Goal: Task Accomplishment & Management: Complete application form

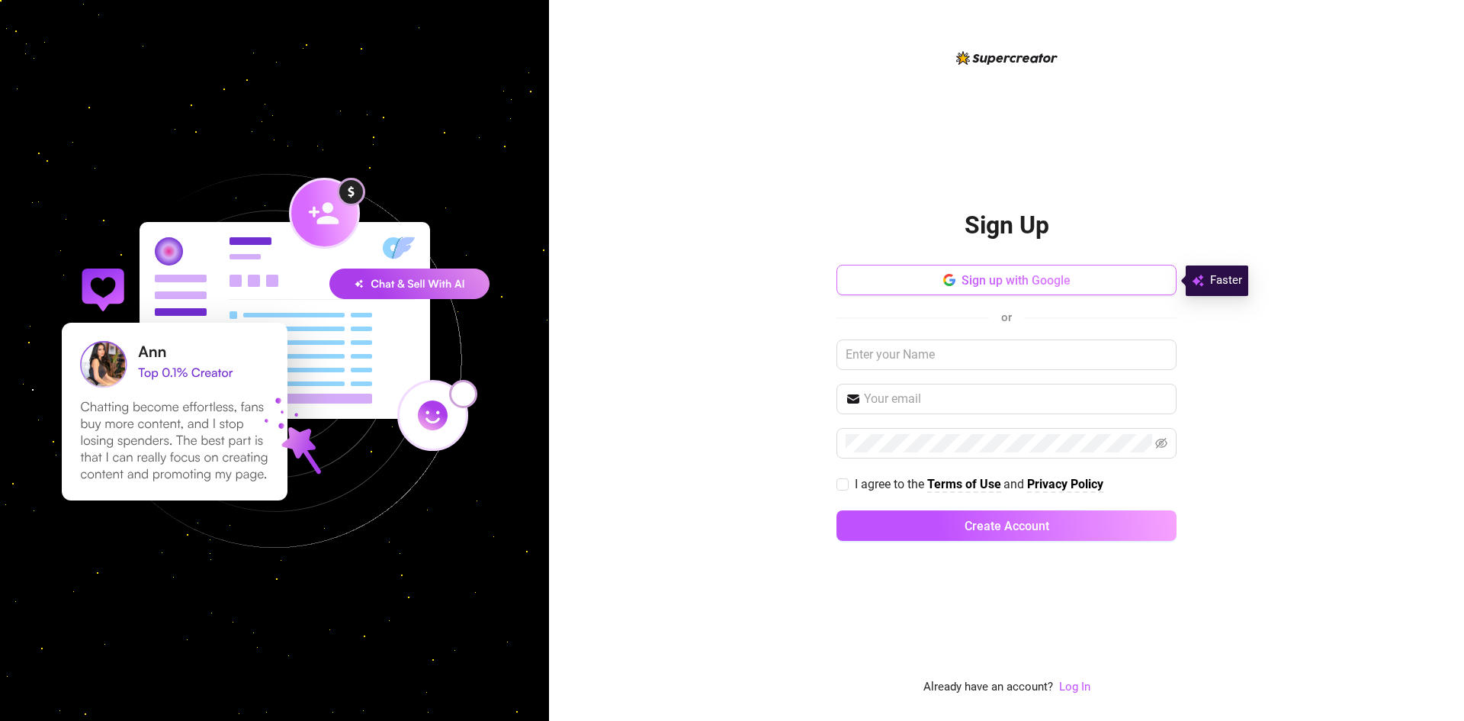
click at [1049, 288] on button "Sign up with Google" at bounding box center [1007, 280] width 340 height 31
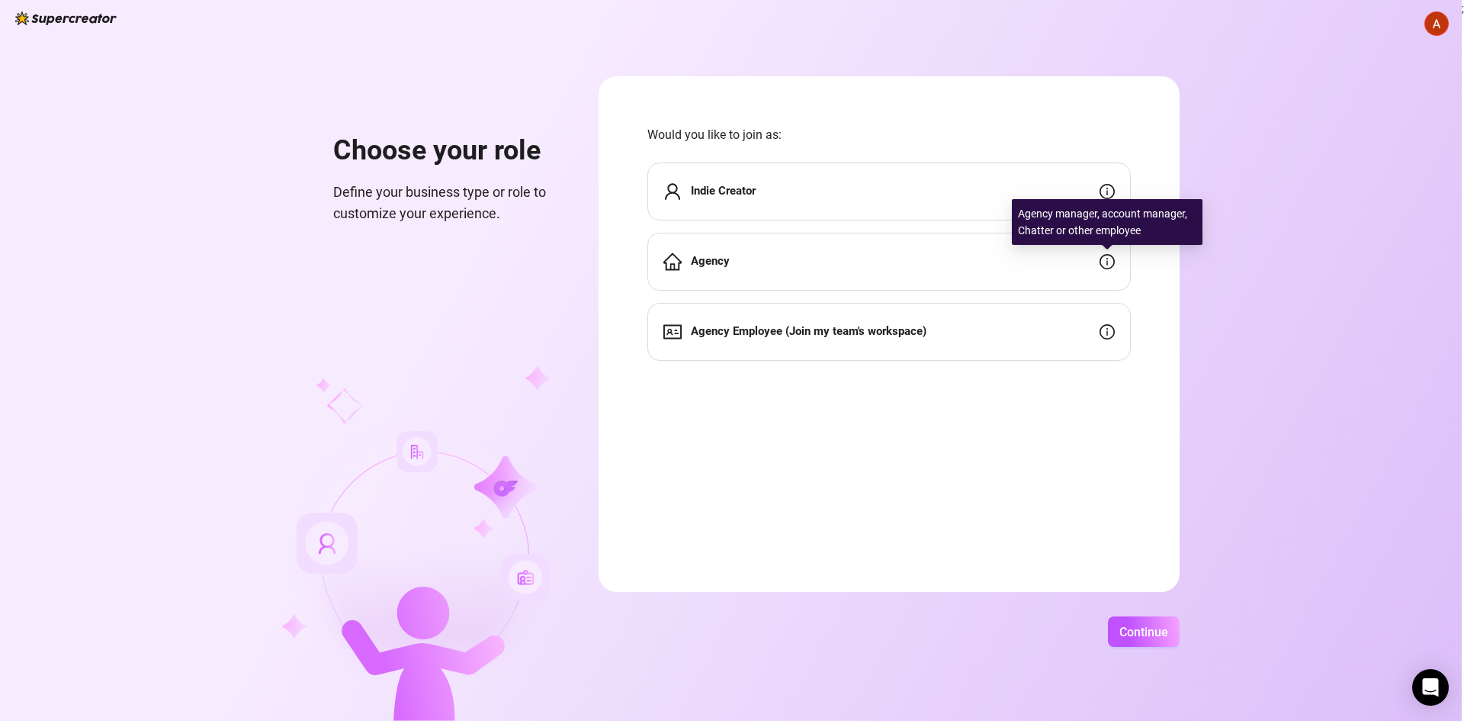
click at [1103, 259] on icon "info-circle" at bounding box center [1107, 261] width 15 height 15
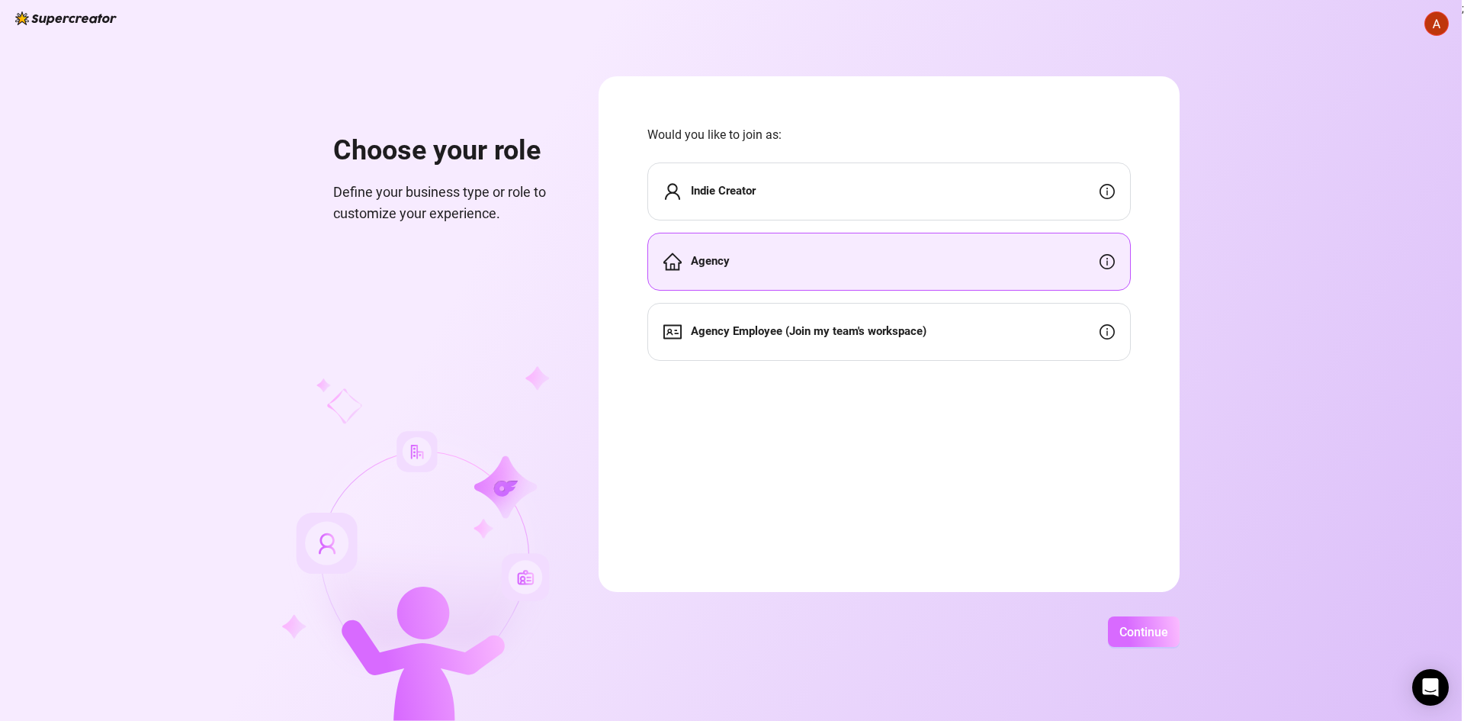
click at [1141, 629] on span "Continue" at bounding box center [1144, 632] width 49 height 14
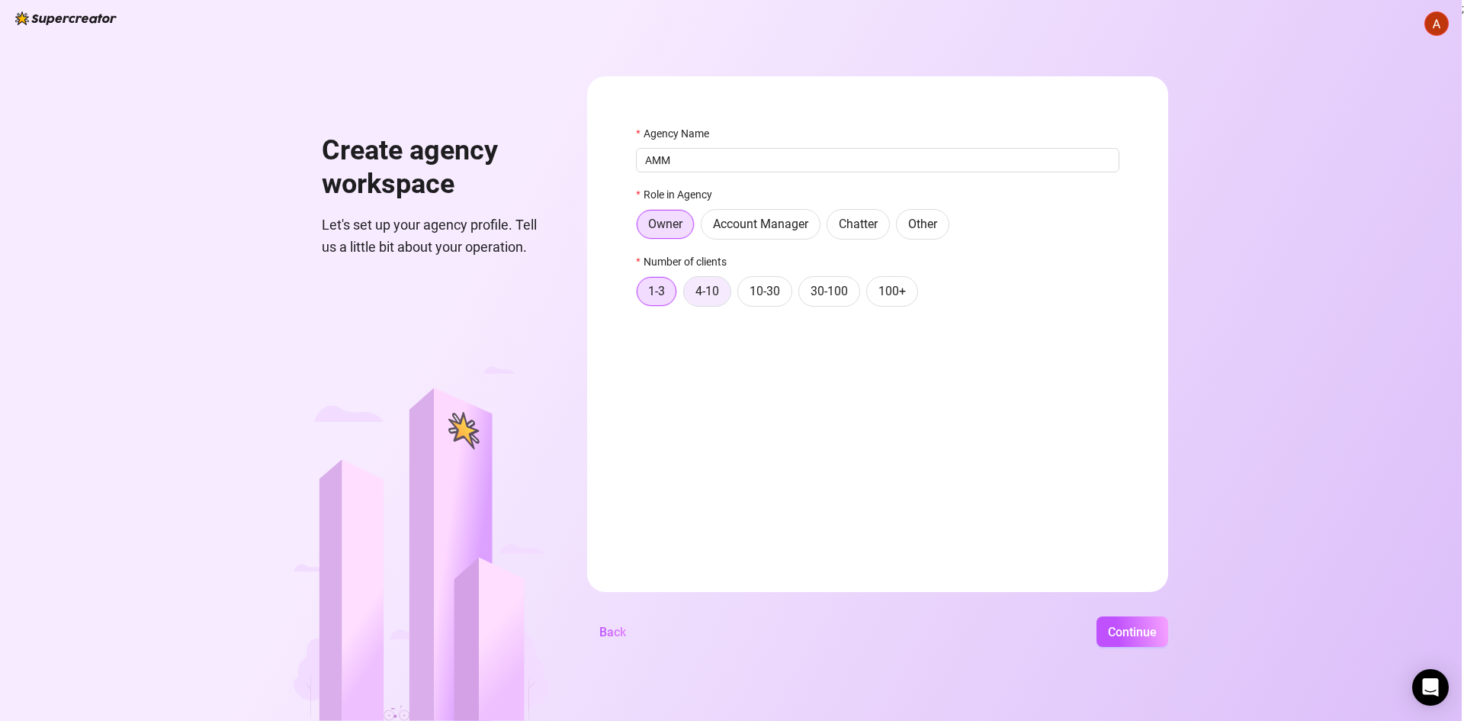
type input "AMM"
click at [697, 291] on span "4-10" at bounding box center [708, 291] width 24 height 14
click at [688, 295] on input "4-10" at bounding box center [688, 295] width 0 height 0
click at [767, 294] on span "10-30" at bounding box center [765, 291] width 31 height 14
click at [742, 295] on input "10-30" at bounding box center [742, 295] width 0 height 0
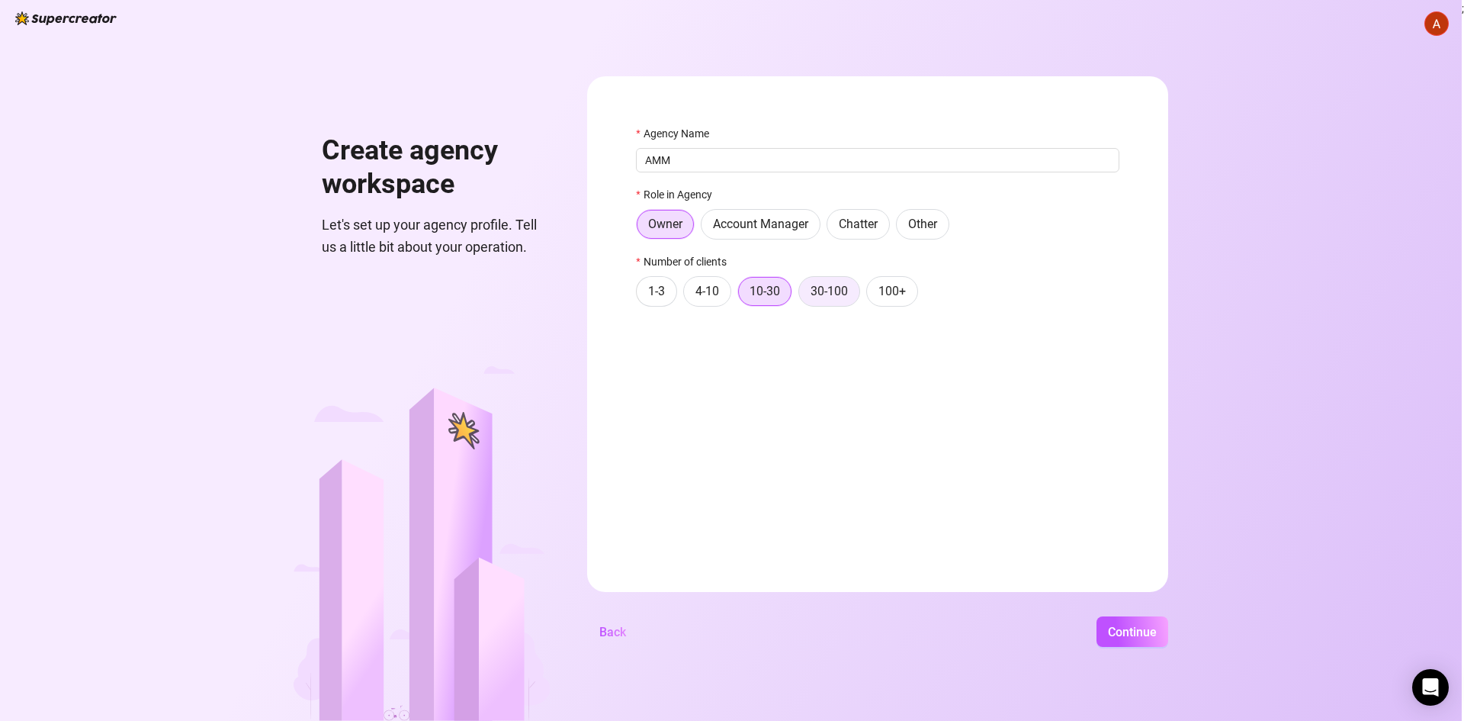
click at [834, 293] on span "30-100" at bounding box center [829, 291] width 37 height 14
click at [803, 295] on input "30-100" at bounding box center [803, 295] width 0 height 0
click at [1122, 634] on span "Continue" at bounding box center [1132, 632] width 49 height 14
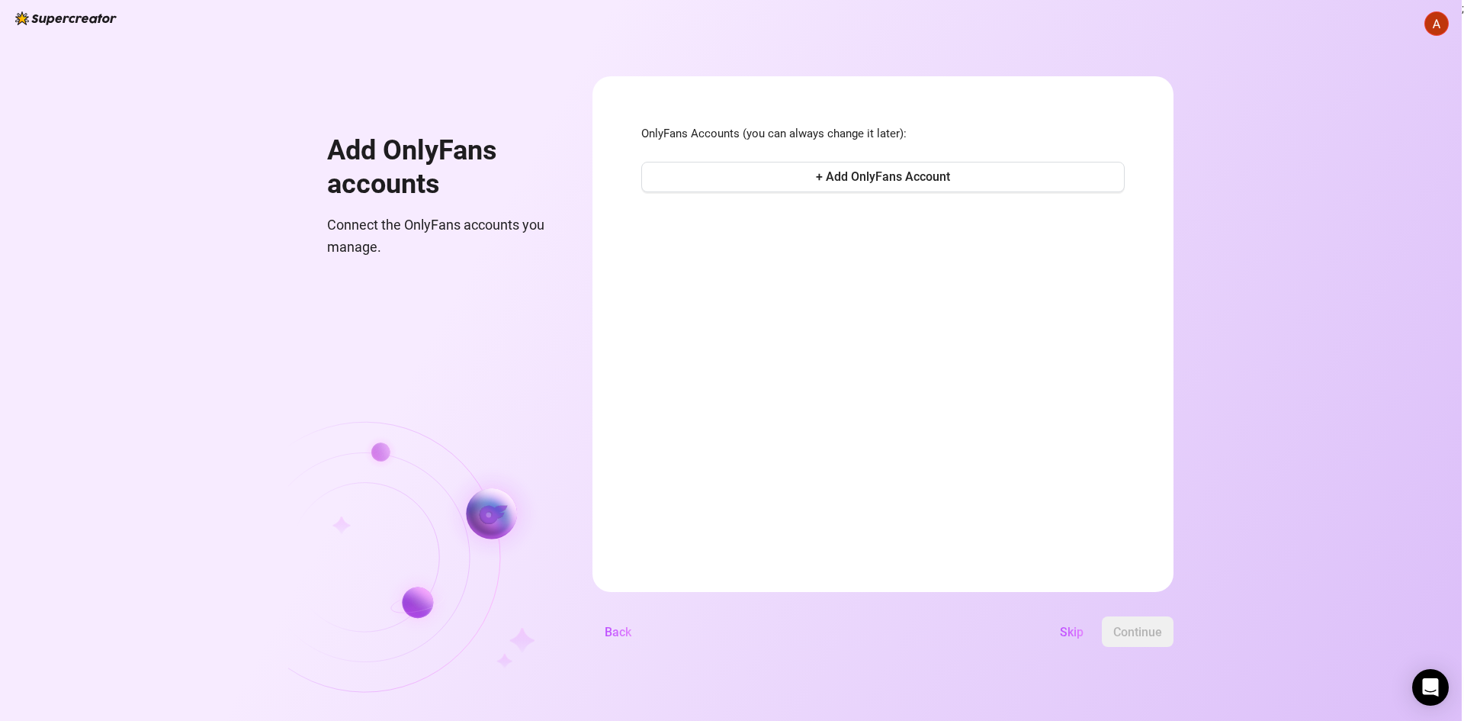
click at [900, 160] on div "OnlyFans Accounts (you can always change it later): + Add OnlyFans Account" at bounding box center [883, 160] width 484 height 71
click at [894, 171] on span "+ Add OnlyFans Account" at bounding box center [883, 176] width 134 height 14
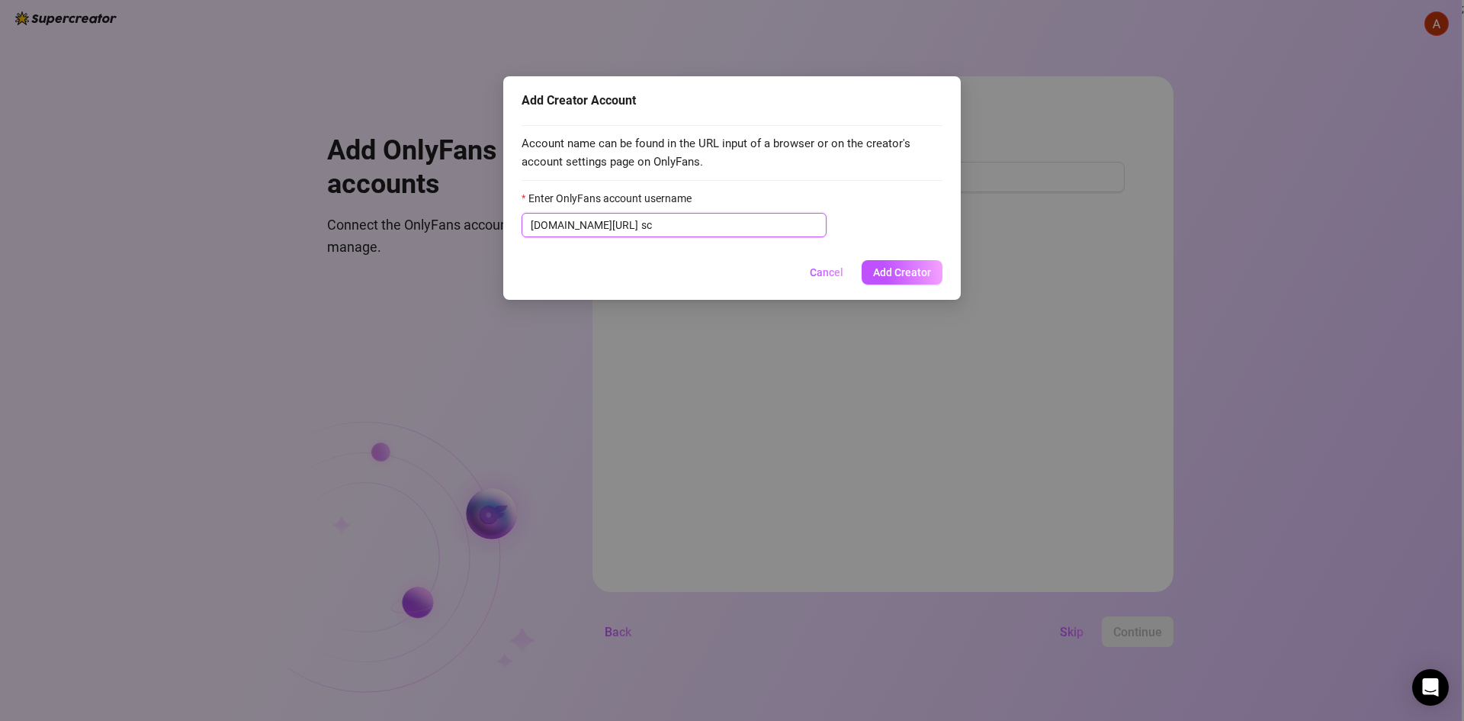
type input "s"
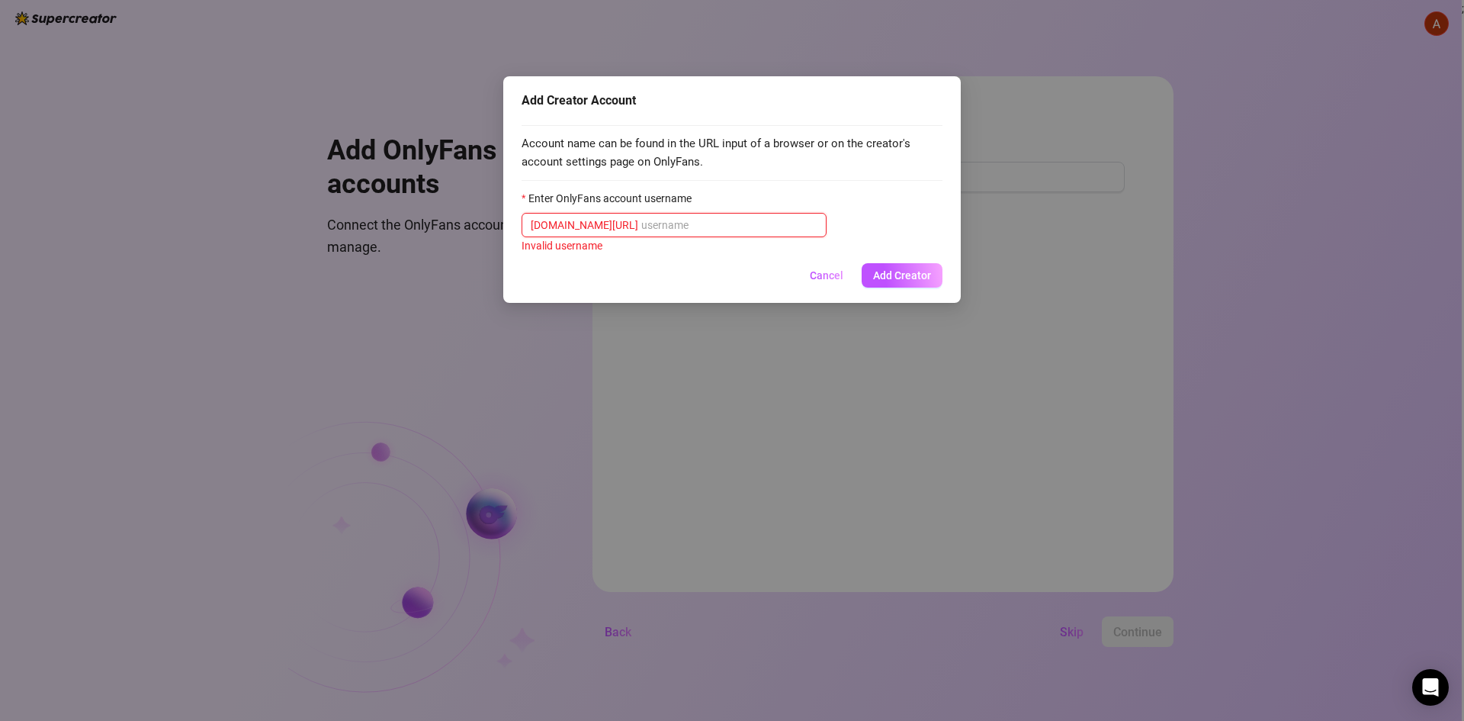
paste input "brittanyfree"
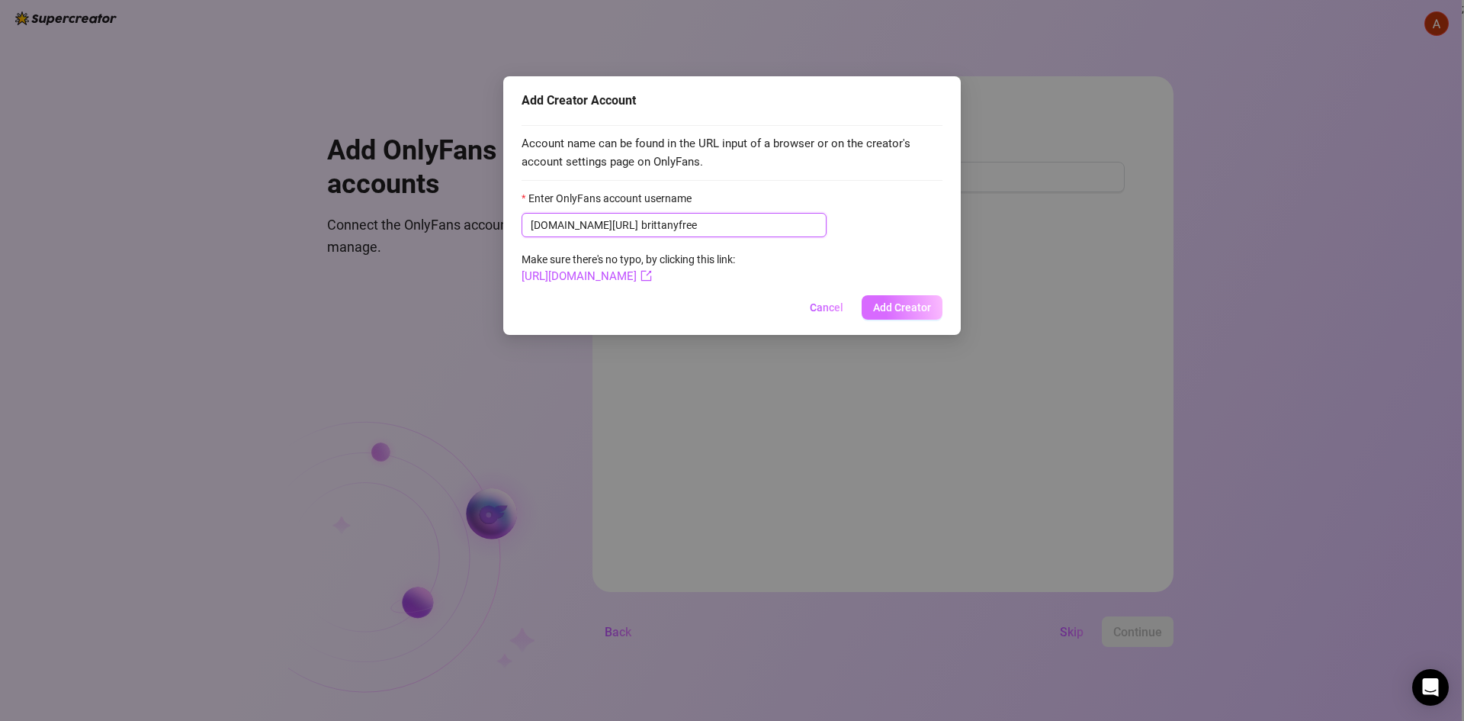
type input "brittanyfree"
click at [899, 307] on span "Add Creator" at bounding box center [902, 307] width 58 height 12
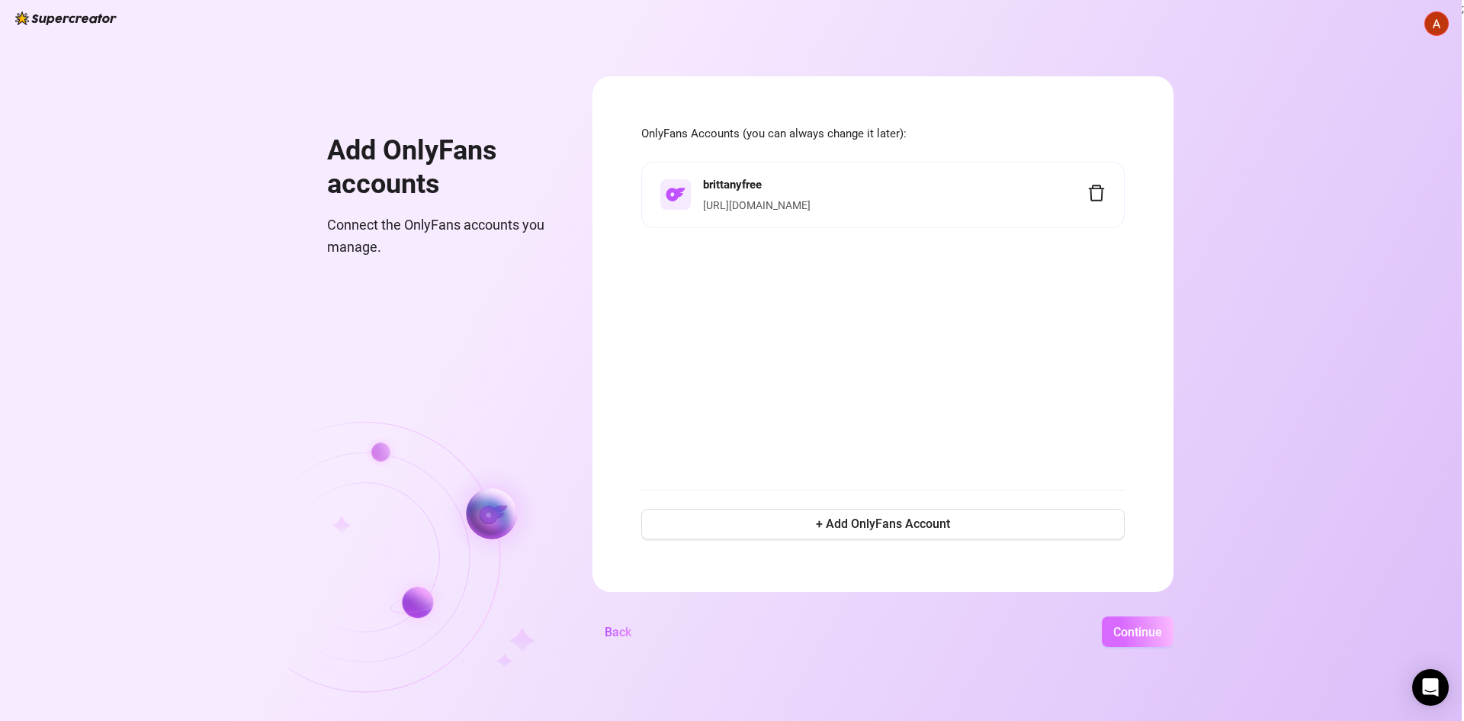
click at [1120, 623] on button "Continue" at bounding box center [1138, 631] width 72 height 31
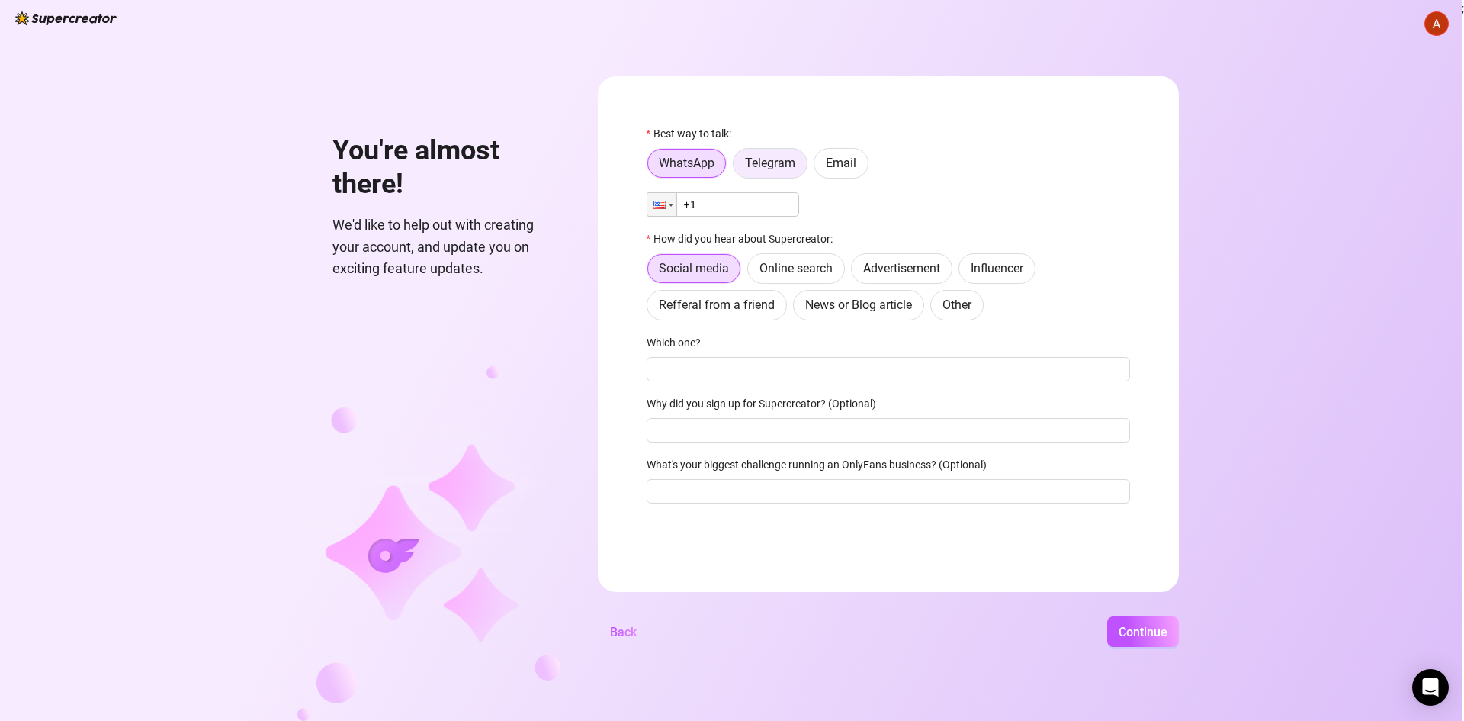
click at [779, 158] on span "Telegram" at bounding box center [770, 163] width 50 height 14
click at [738, 167] on input "Telegram" at bounding box center [738, 167] width 0 height 0
click at [747, 208] on input "text" at bounding box center [897, 204] width 447 height 17
paste input "@Matt_AliasMedia"
type input "@Matt_AliasMedia"
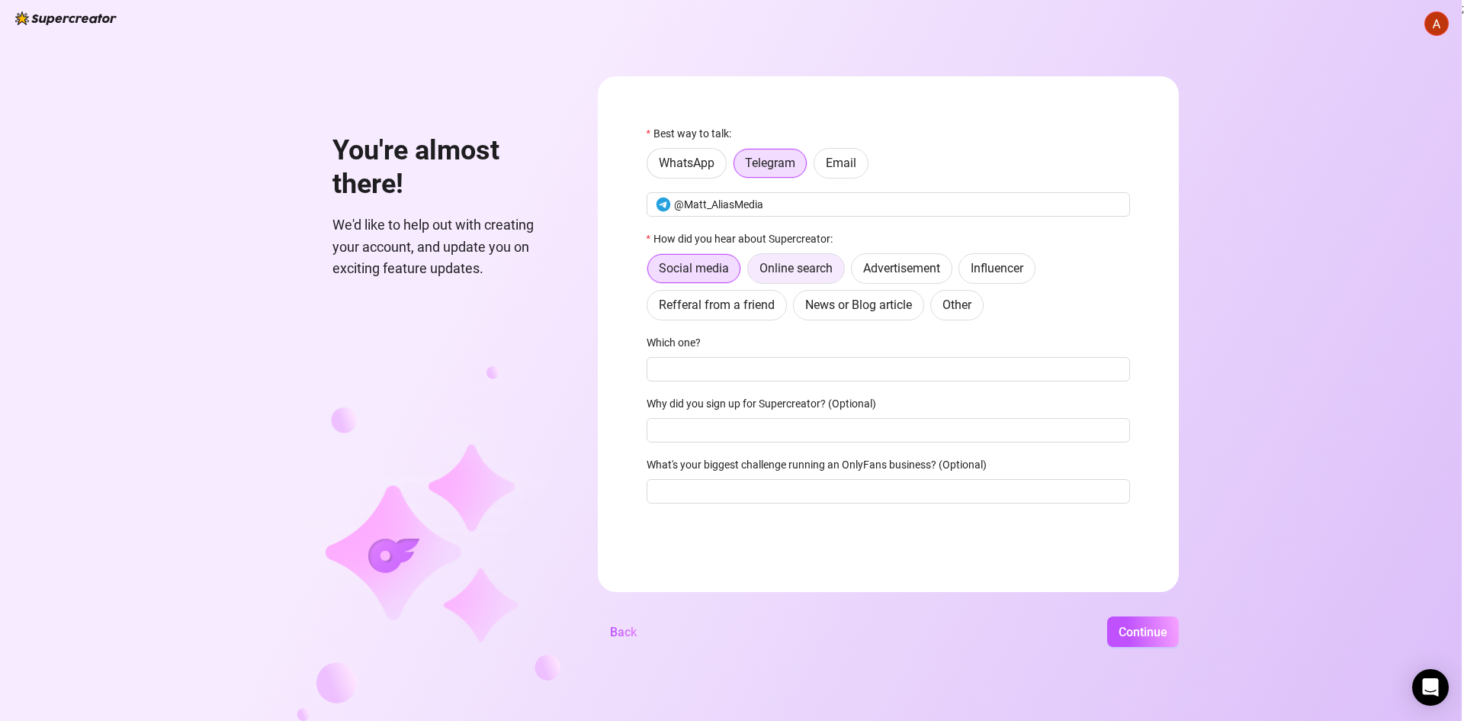
click at [780, 275] on span "Online search" at bounding box center [796, 268] width 73 height 14
click at [752, 272] on input "Online search" at bounding box center [752, 272] width 0 height 0
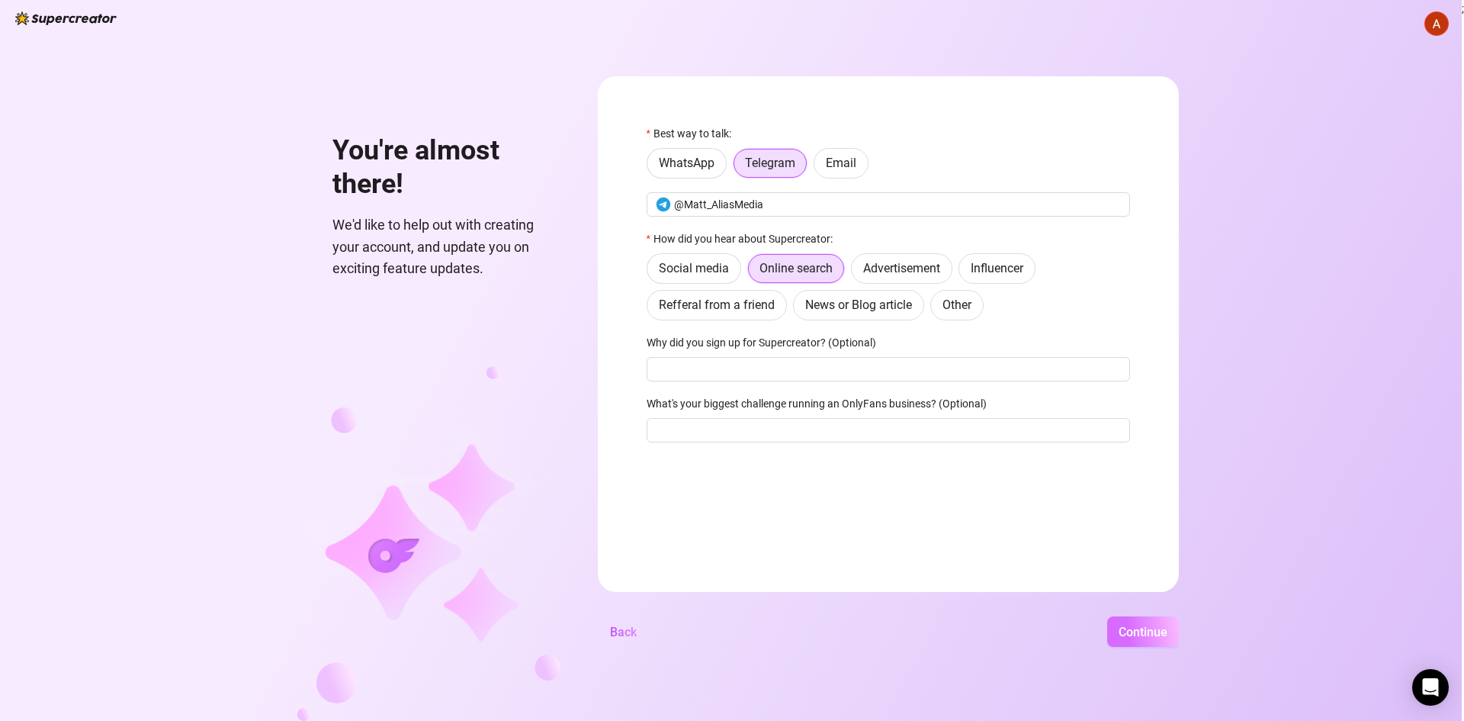
click at [1125, 633] on span "Continue" at bounding box center [1143, 632] width 49 height 14
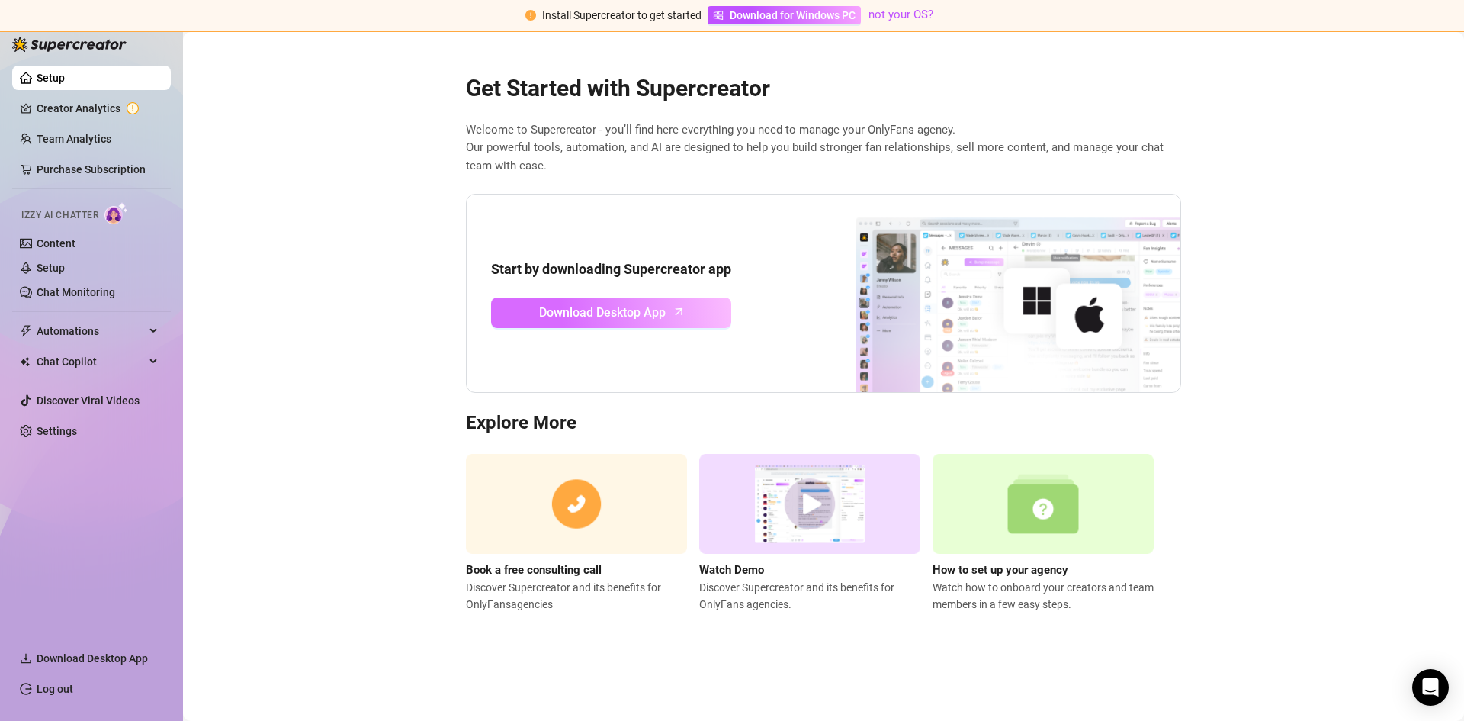
click at [618, 318] on span "Download Desktop App" at bounding box center [602, 312] width 127 height 19
